Goal: Check status: Check status

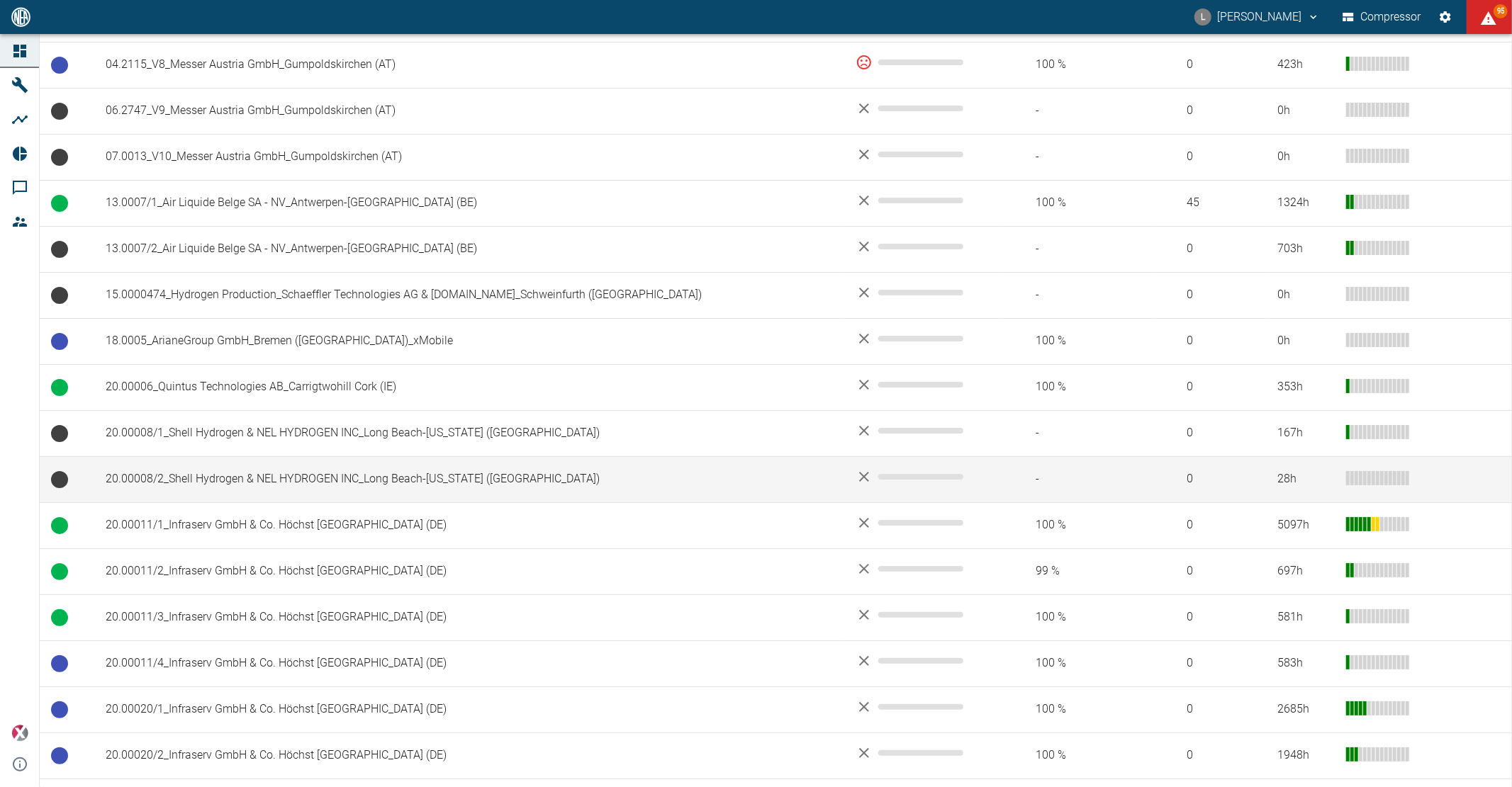
scroll to position [393, 0]
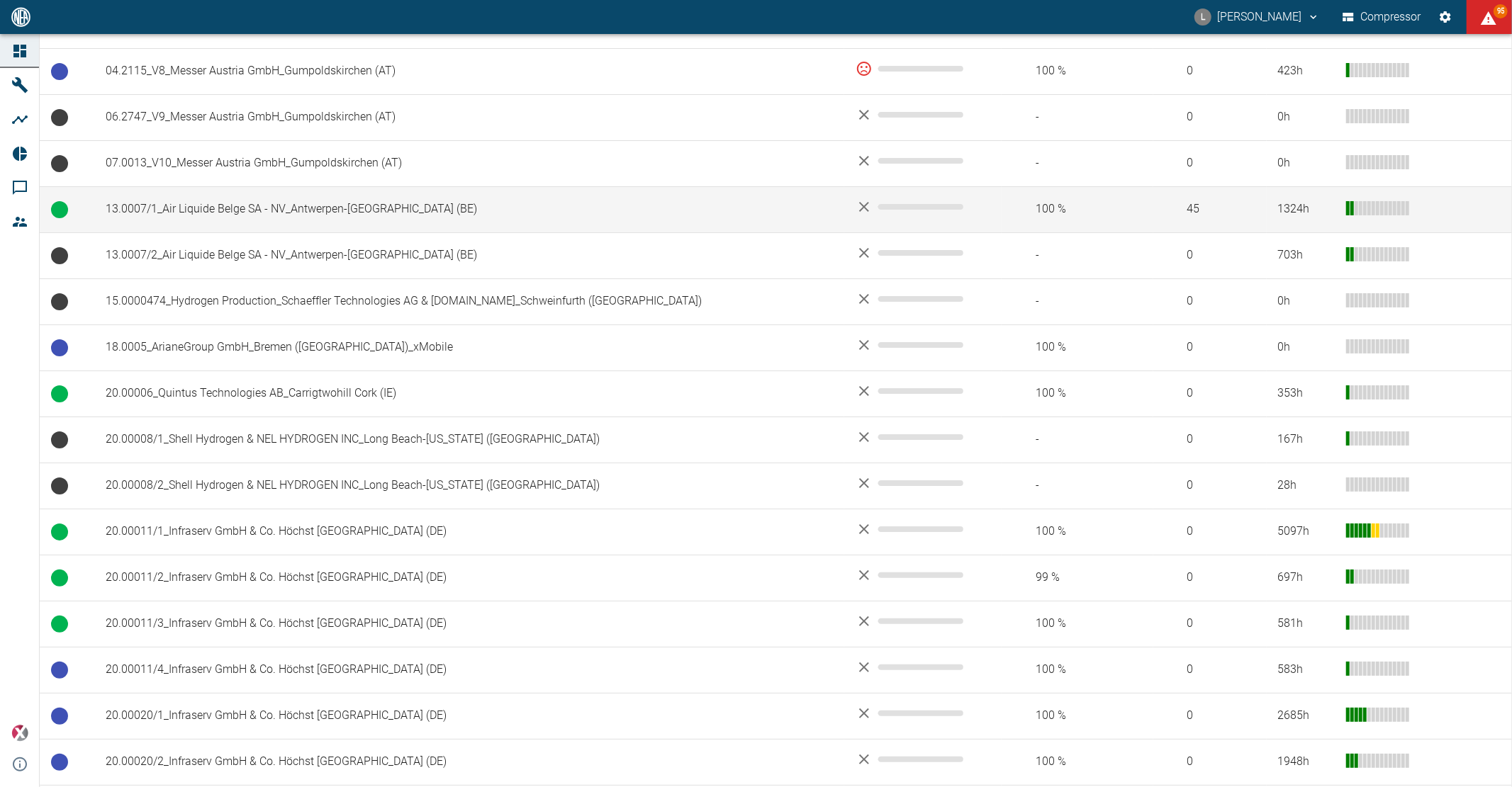
click at [269, 223] on td "13.0007/1_Air Liquide Belge SA - NV_Antwerpen-[GEOGRAPHIC_DATA] (BE)" at bounding box center [468, 209] width 750 height 46
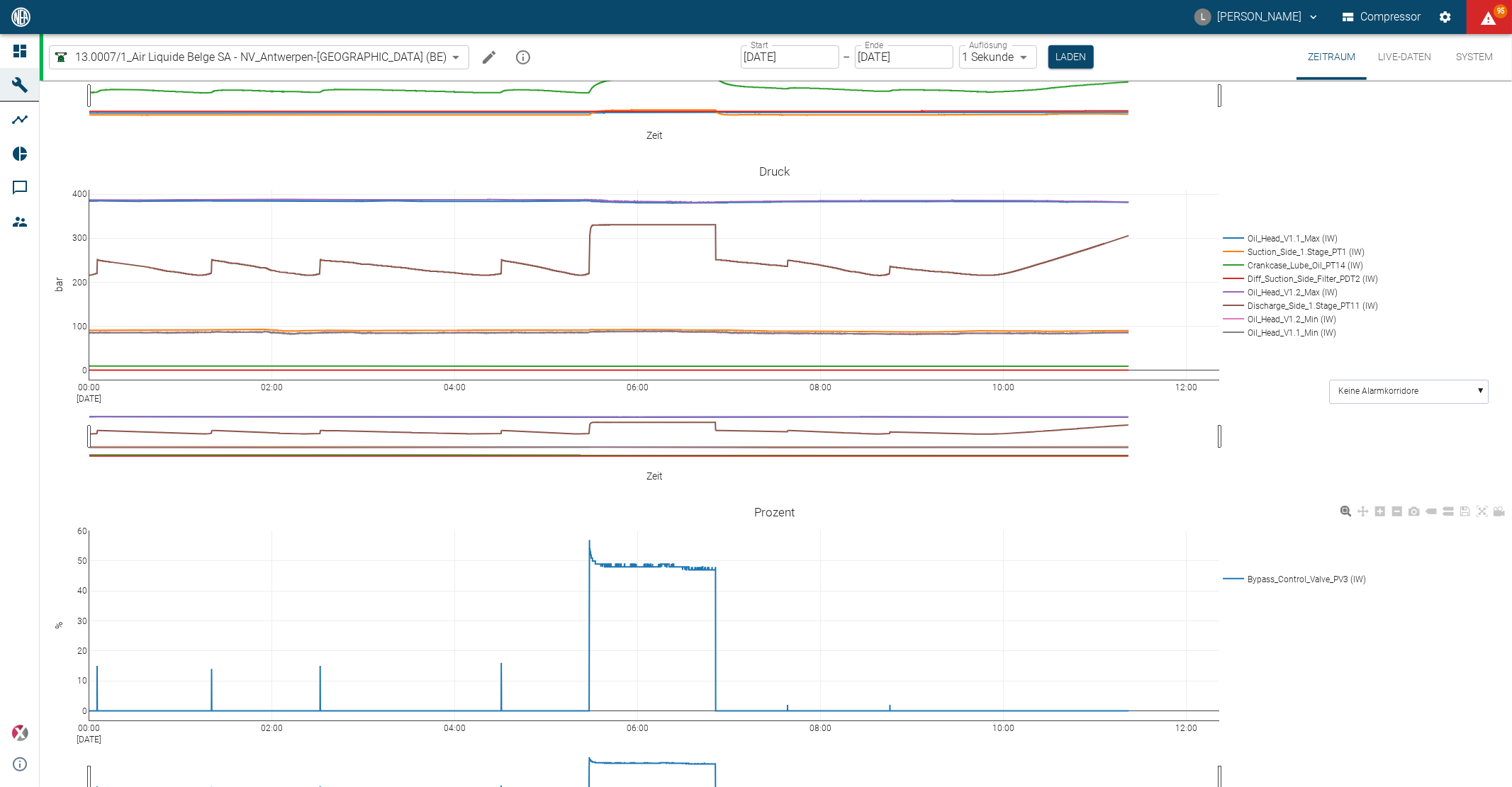
scroll to position [636, 0]
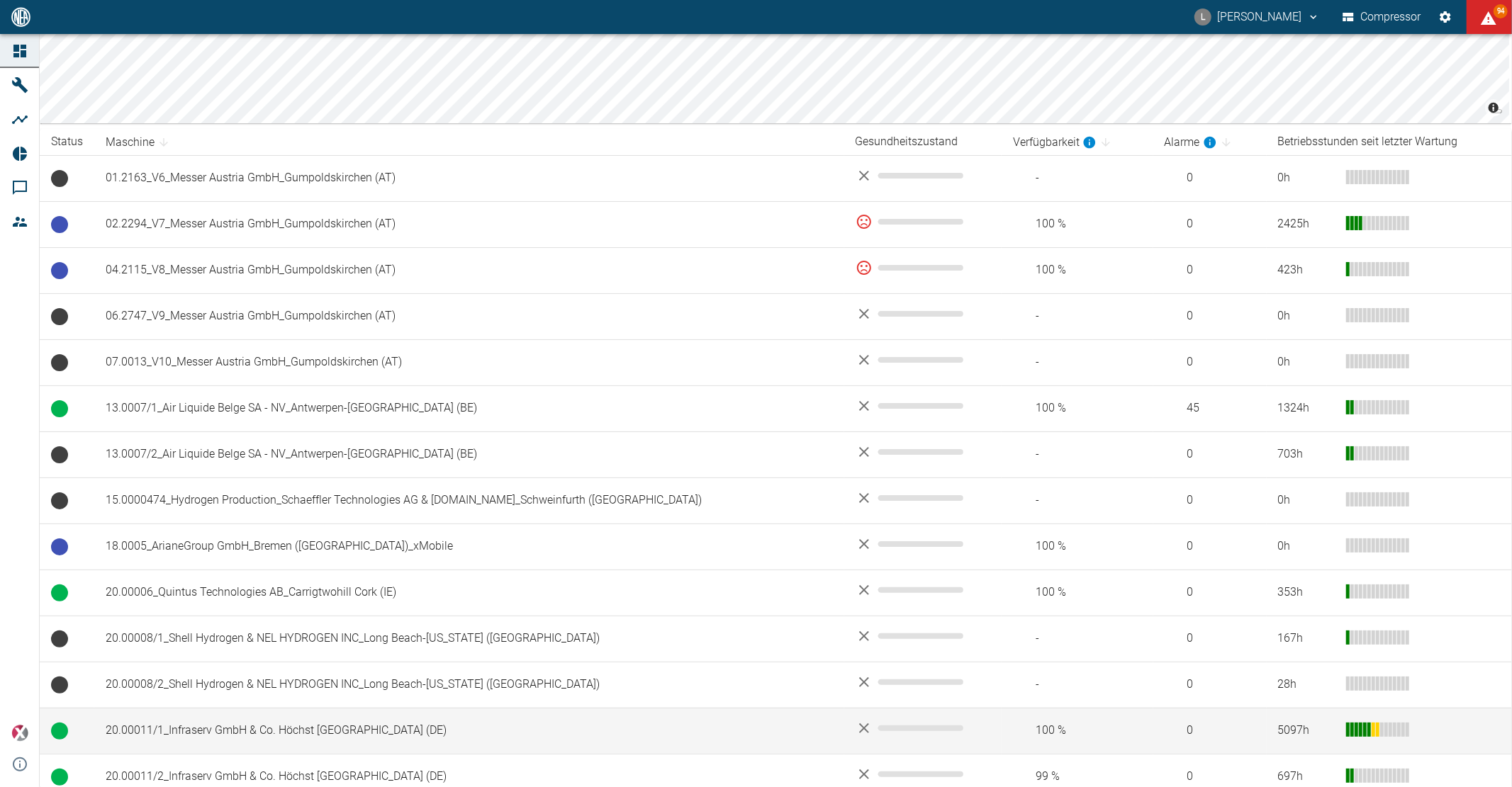
scroll to position [472, 0]
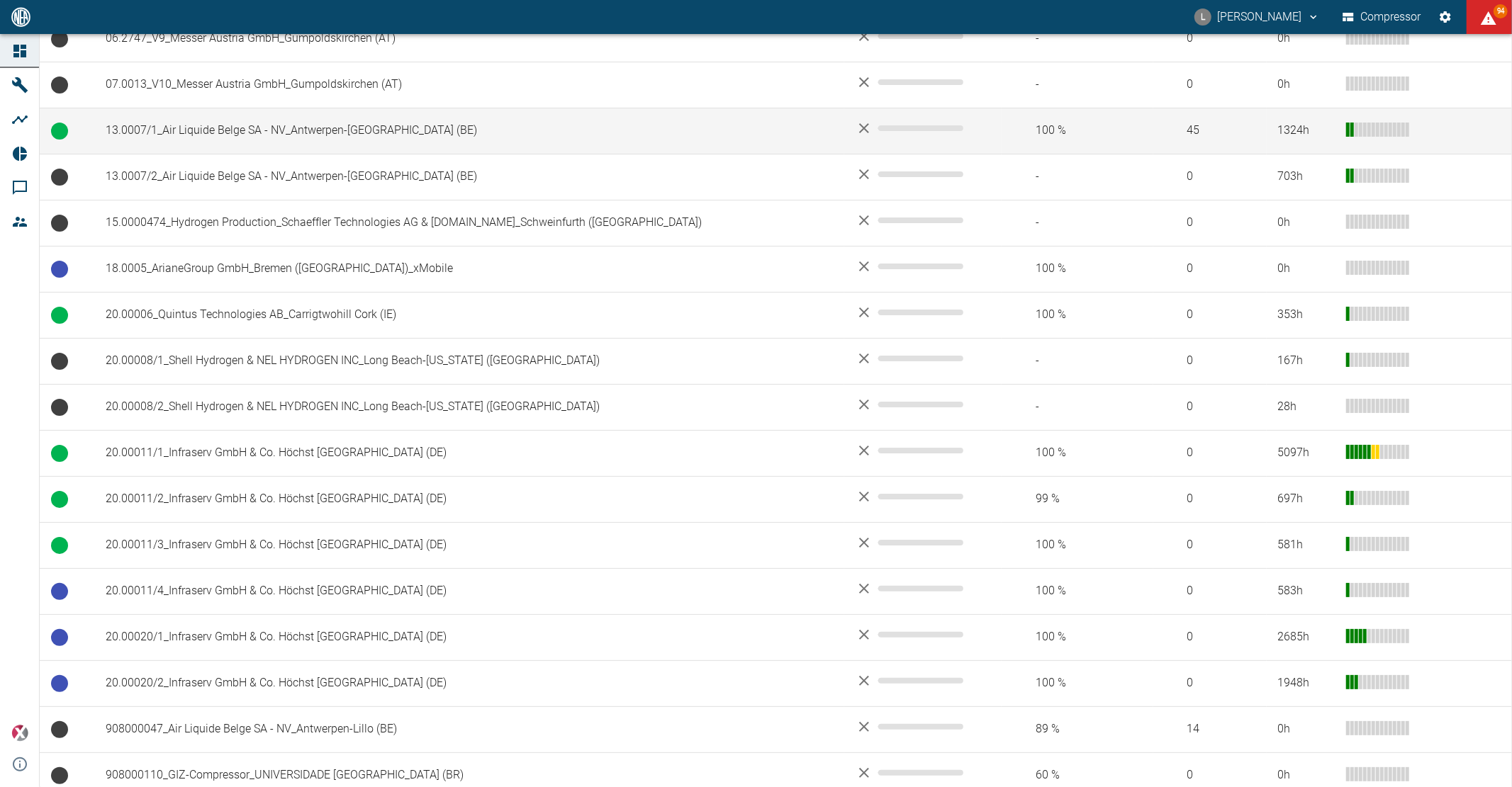
click at [212, 130] on td "13.0007/1_Air Liquide Belge SA - NV_Antwerpen-[GEOGRAPHIC_DATA] (BE)" at bounding box center [468, 130] width 750 height 46
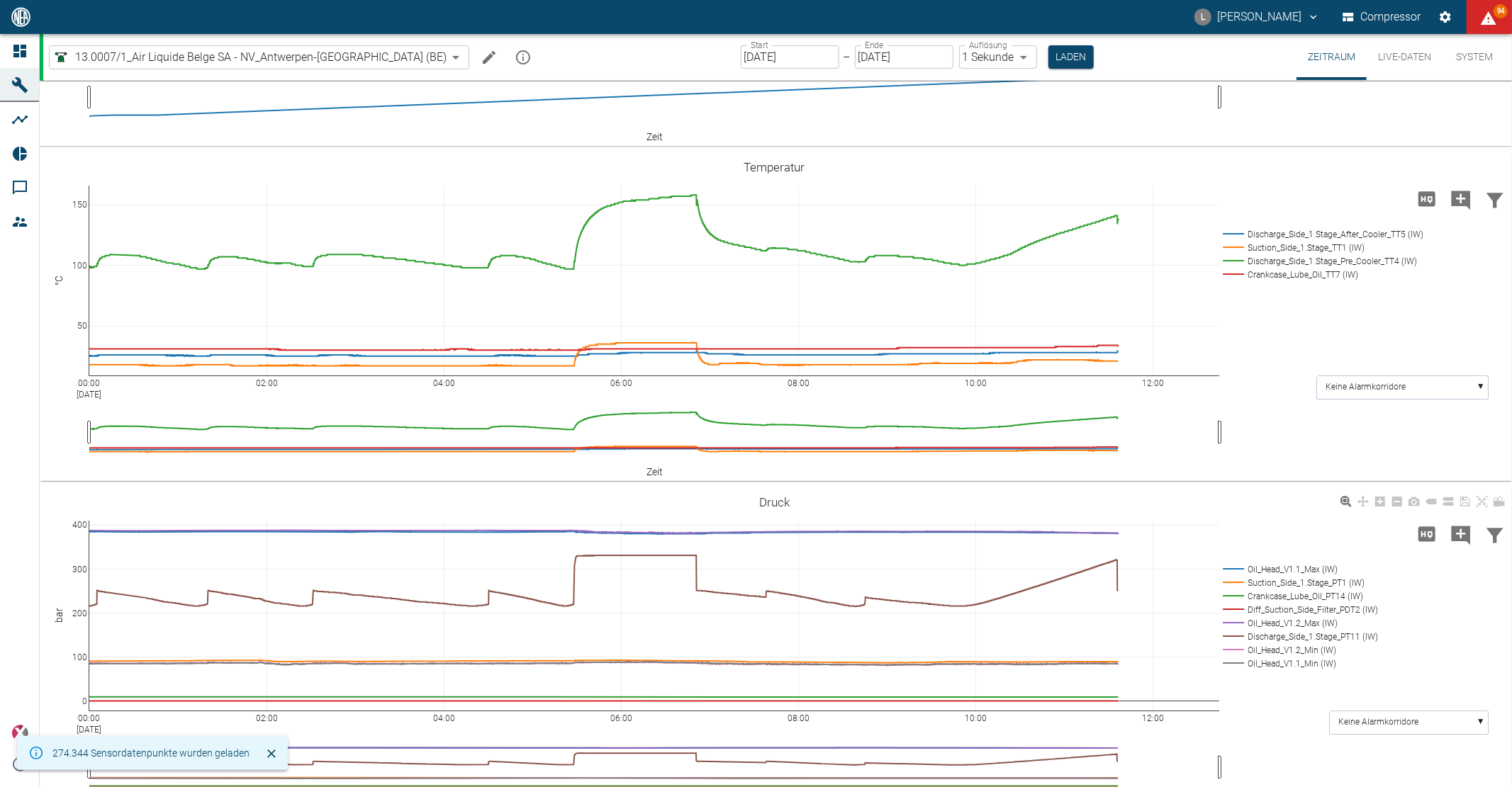
scroll to position [314, 0]
